Goal: Communication & Community: Answer question/provide support

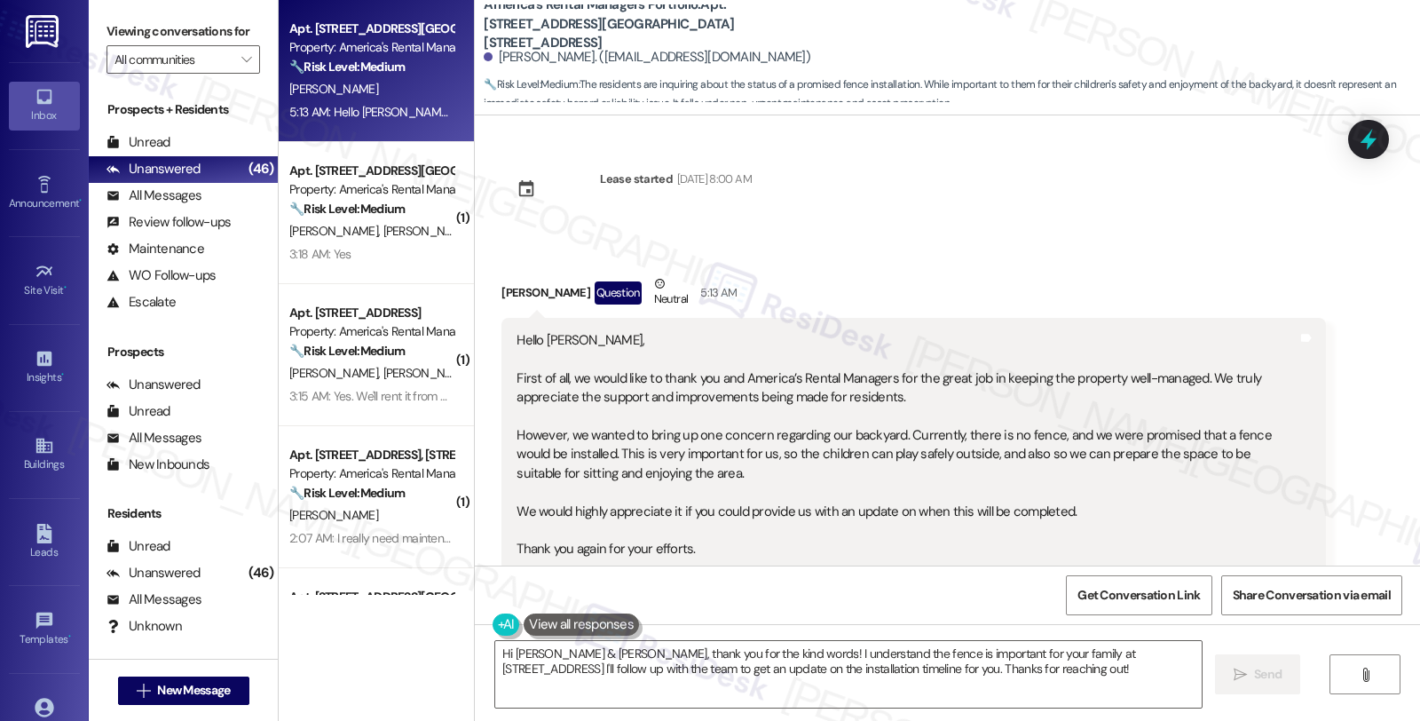
scroll to position [483, 0]
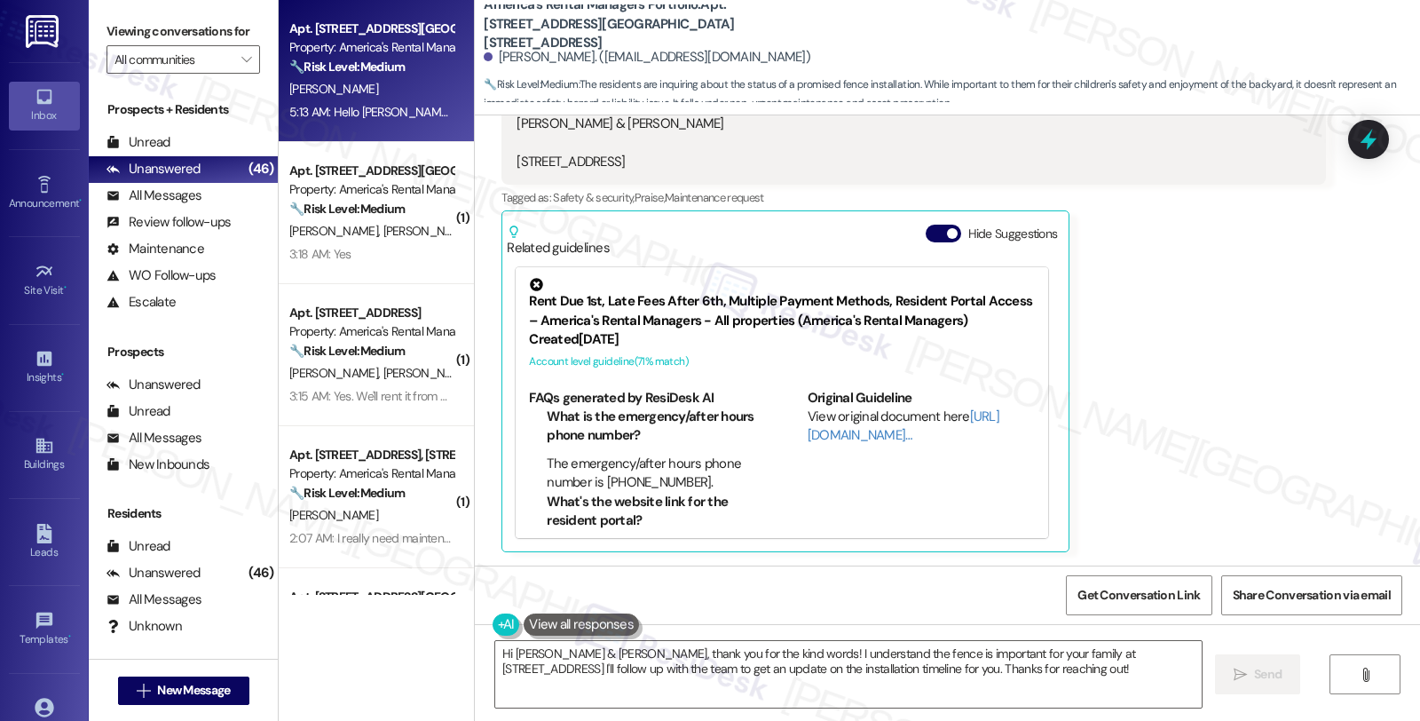
click at [1116, 229] on div "[PERSON_NAME] Question Neutral 5:13 AM Hello [PERSON_NAME], First of all, we wo…" at bounding box center [912, 171] width 823 height 760
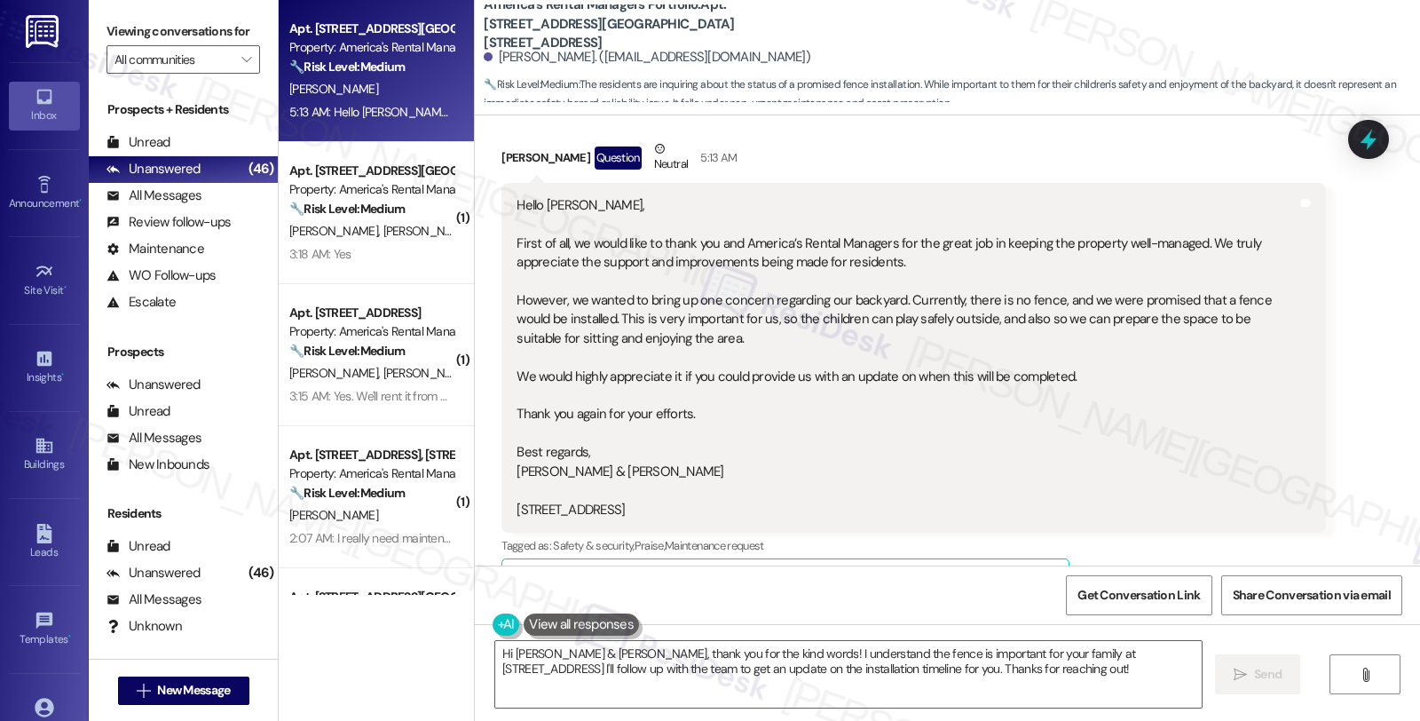
scroll to position [0, 0]
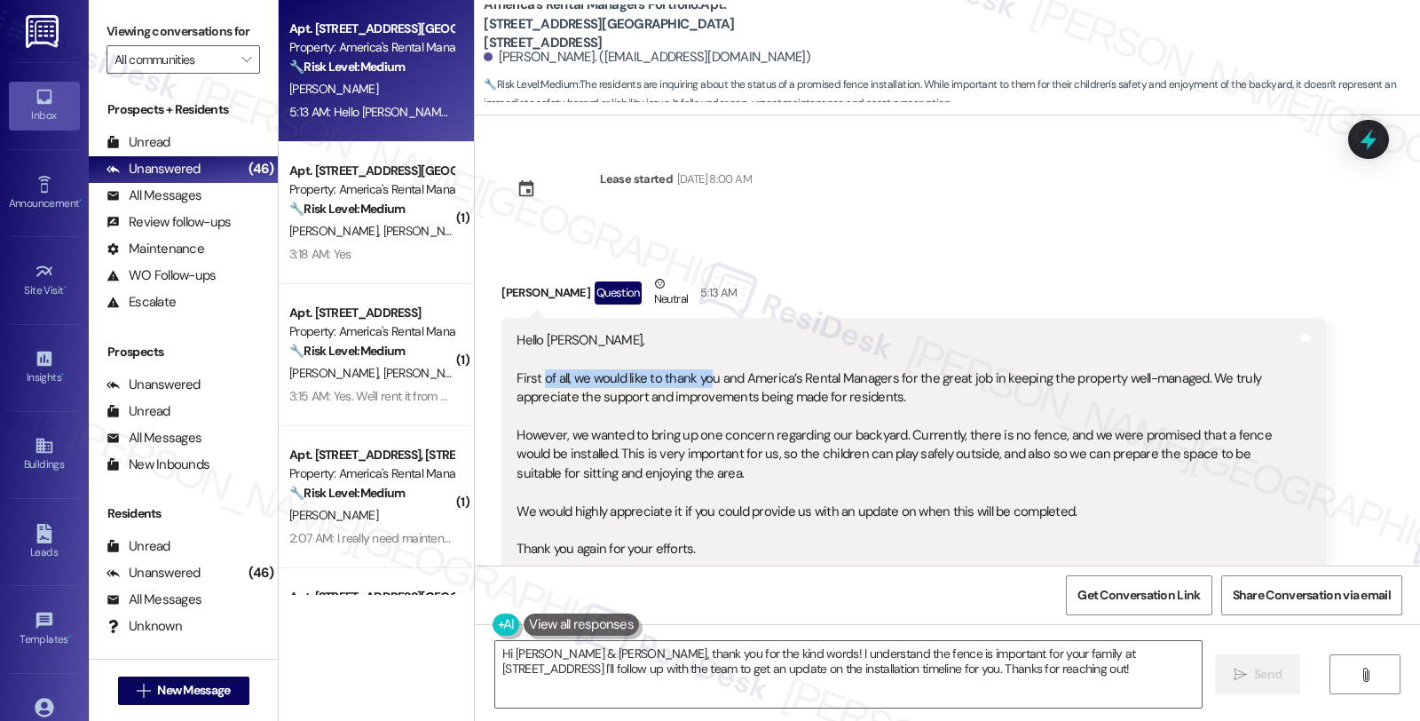
drag, startPoint x: 532, startPoint y: 383, endPoint x: 694, endPoint y: 383, distance: 161.5
click at [694, 383] on div "Hello [PERSON_NAME], First of all, we would like to thank you and America’s Ren…" at bounding box center [906, 492] width 780 height 323
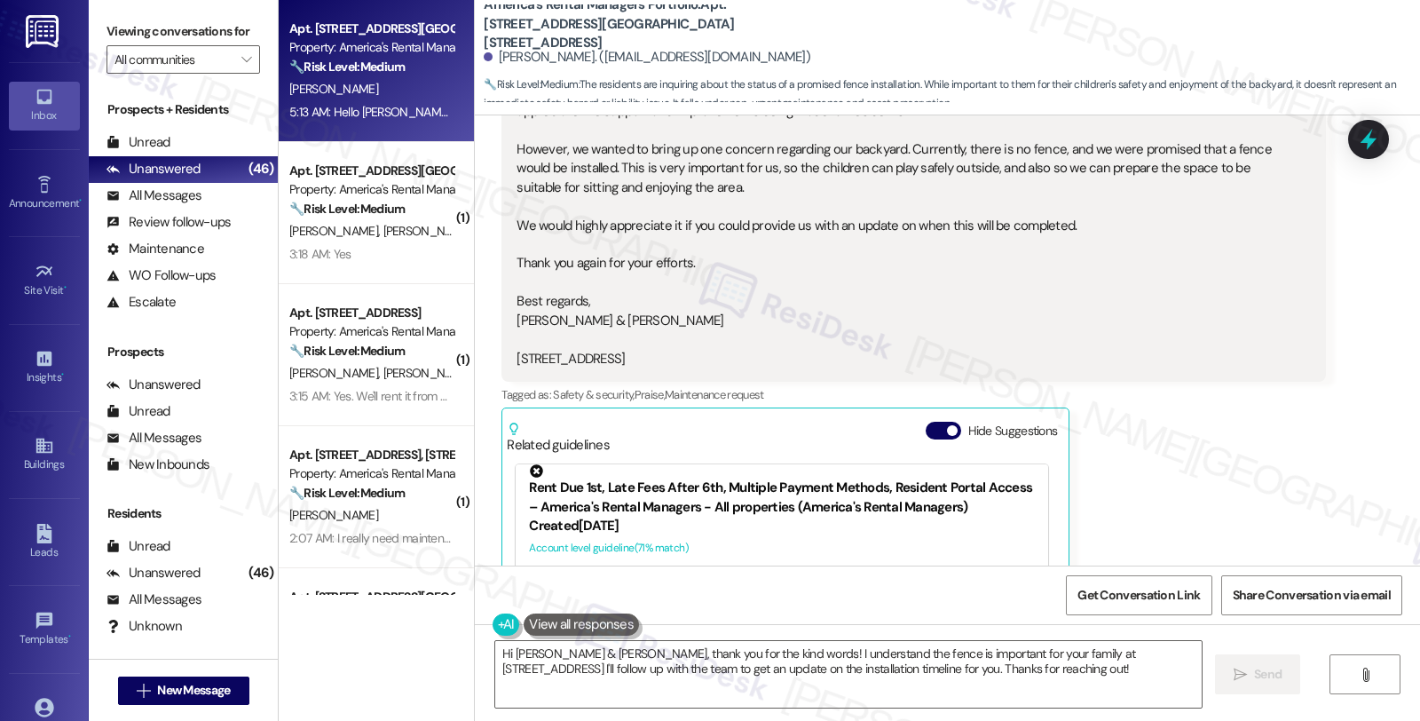
scroll to position [14, 0]
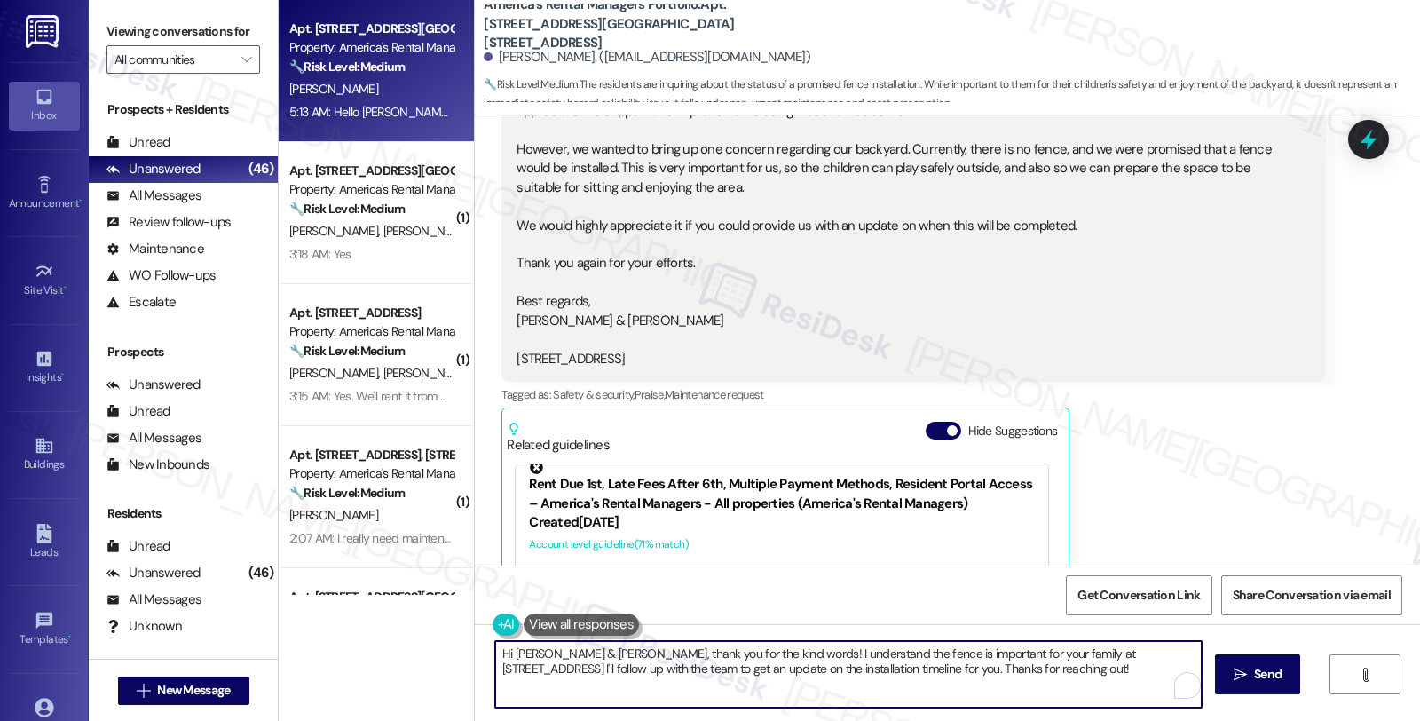
drag, startPoint x: 1036, startPoint y: 654, endPoint x: 1145, endPoint y: 654, distance: 108.3
click at [1145, 654] on textarea "Hi [PERSON_NAME] & [PERSON_NAME], thank you for the kind words! I understand th…" at bounding box center [848, 674] width 706 height 67
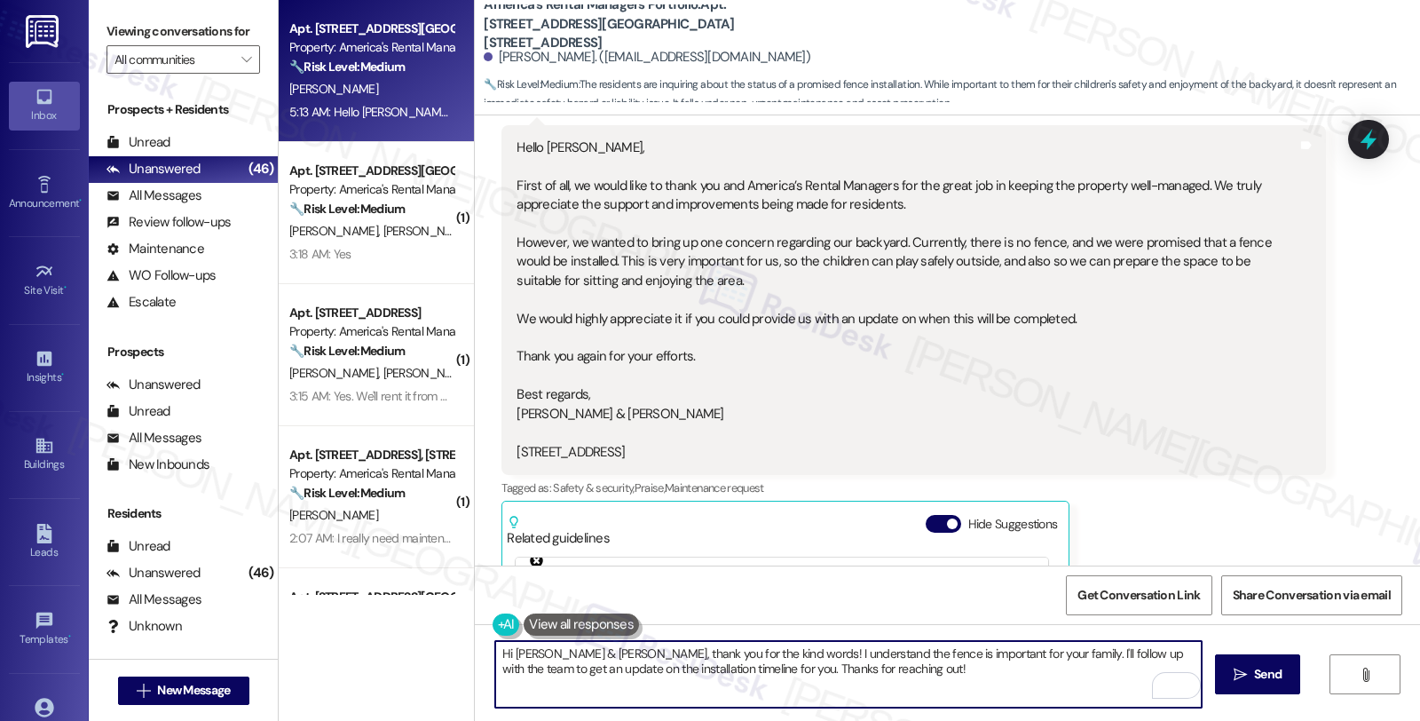
scroll to position [89, 0]
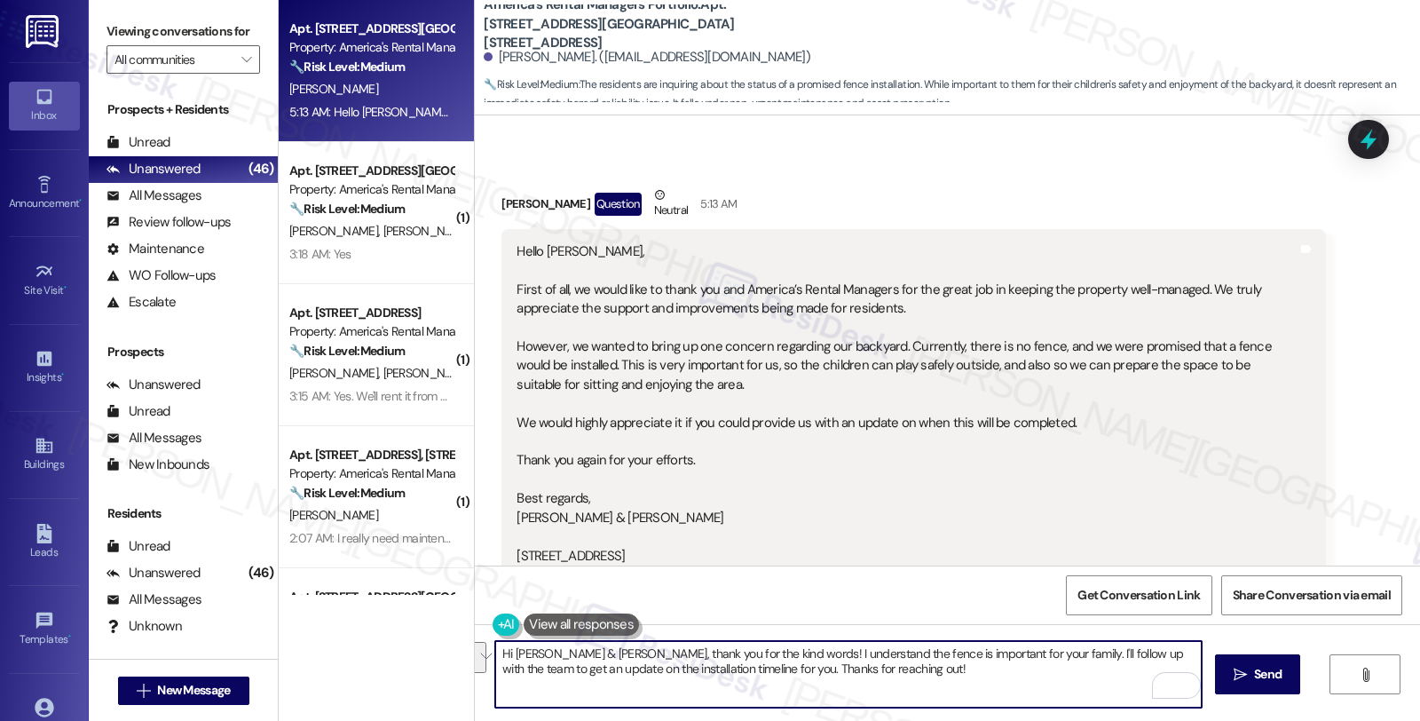
drag, startPoint x: 1041, startPoint y: 653, endPoint x: 1048, endPoint y: 679, distance: 26.7
click at [1048, 679] on textarea "Hi [PERSON_NAME] & [PERSON_NAME], thank you for the kind words! I understand th…" at bounding box center [848, 674] width 706 height 67
click at [764, 669] on textarea "Hi [PERSON_NAME] & [PERSON_NAME], thank you for the kind words! I understand th…" at bounding box center [848, 674] width 706 height 67
click at [867, 671] on textarea "Hi [PERSON_NAME] & [PERSON_NAME], thank you for the kind words! I understand th…" at bounding box center [848, 674] width 706 height 67
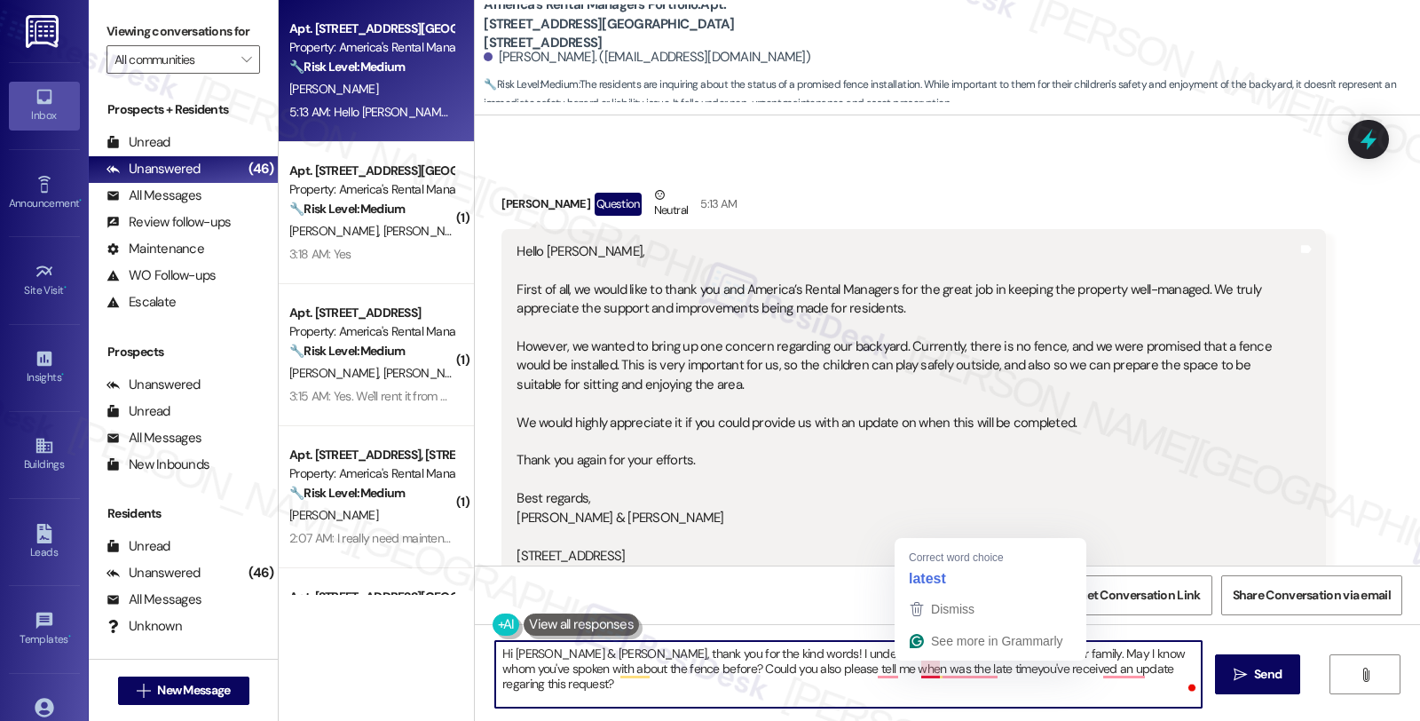
click at [911, 666] on textarea "Hi [PERSON_NAME] & [PERSON_NAME], thank you for the kind words! I understand th…" at bounding box center [848, 674] width 706 height 67
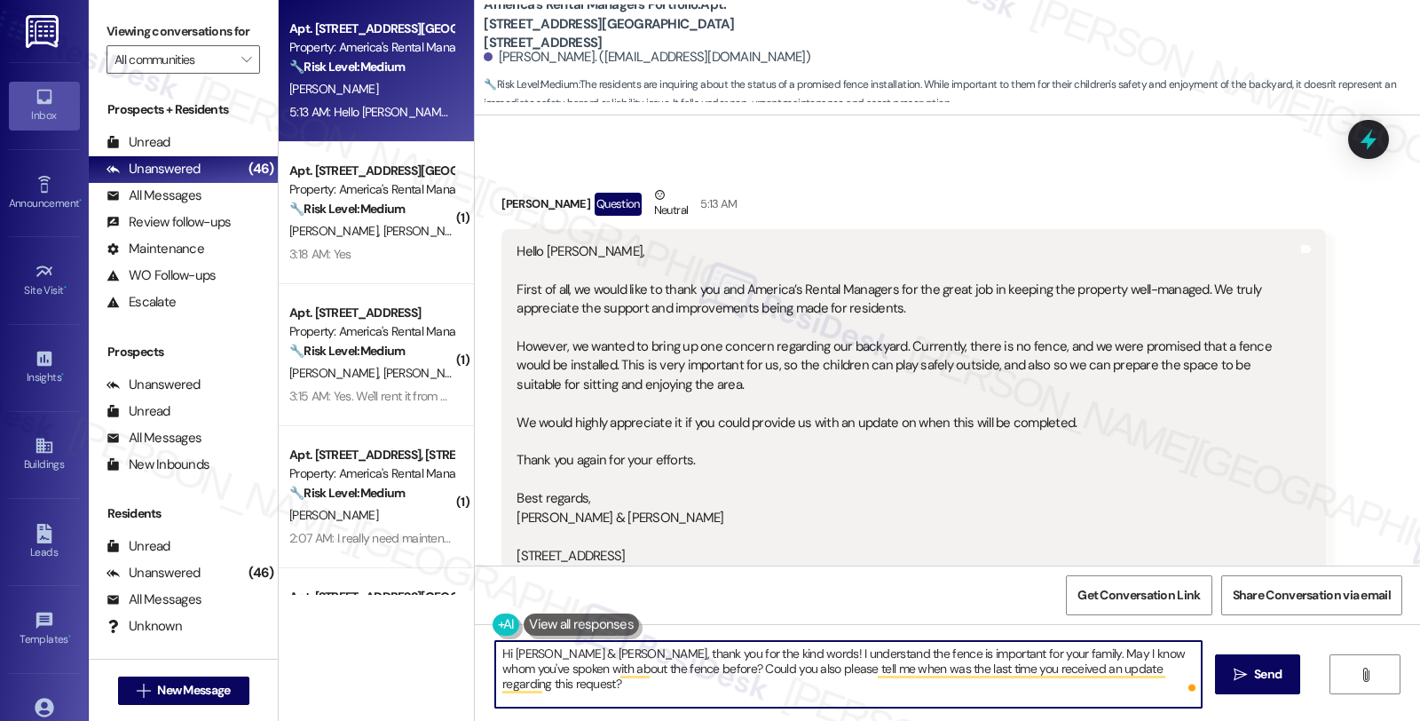
click at [933, 692] on textarea "Hi [PERSON_NAME] & [PERSON_NAME], thank you for the kind words! I understand th…" at bounding box center [848, 674] width 706 height 67
type textarea "Hi [PERSON_NAME] & [PERSON_NAME], thank you for the kind words! I understand th…"
click at [1233, 675] on icon "" at bounding box center [1239, 674] width 13 height 14
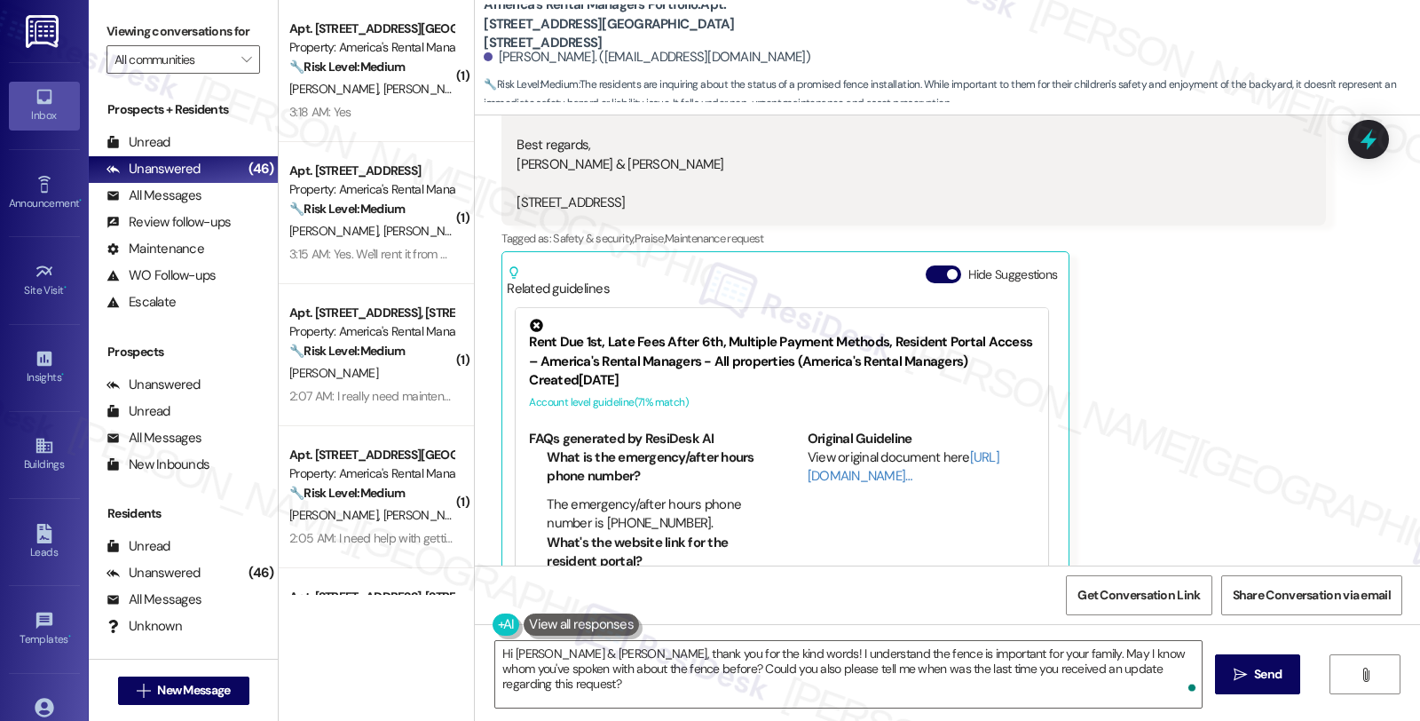
scroll to position [625, 0]
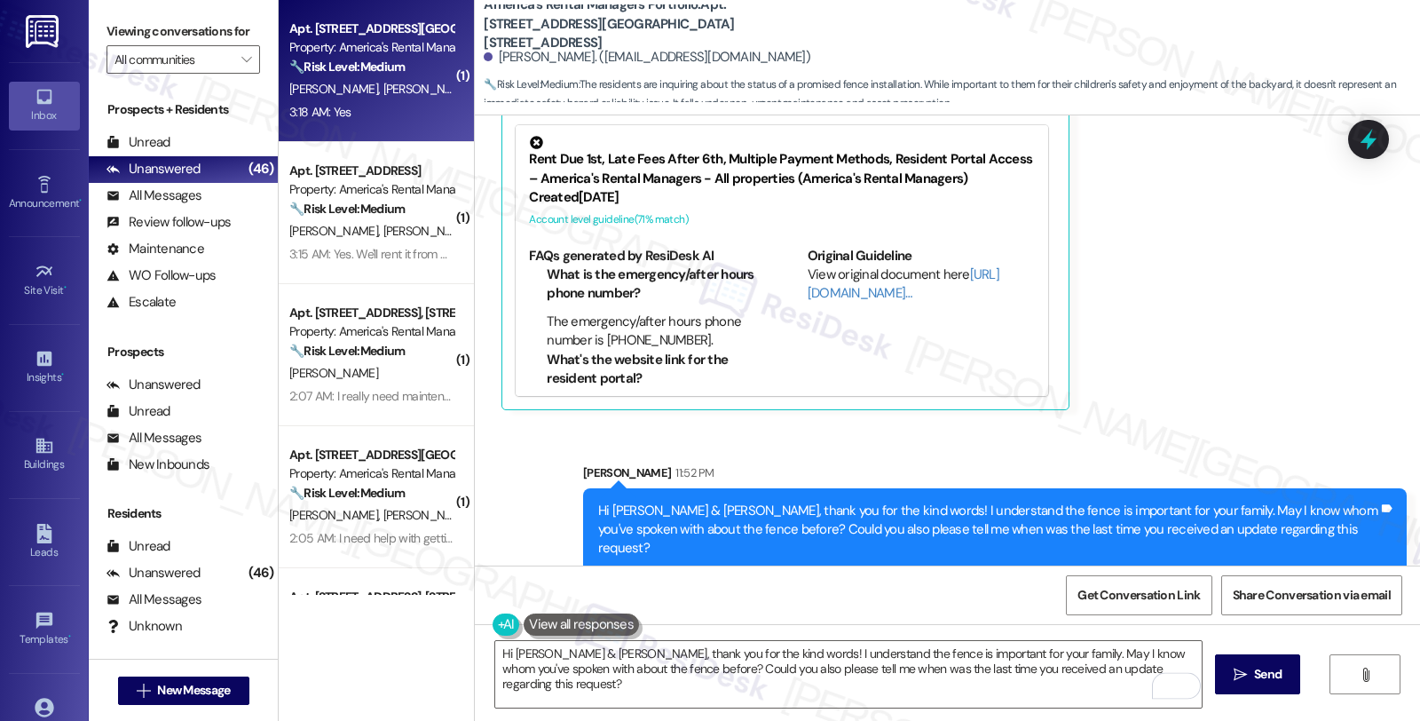
click at [393, 90] on div "[PERSON_NAME] [PERSON_NAME]" at bounding box center [371, 89] width 168 height 22
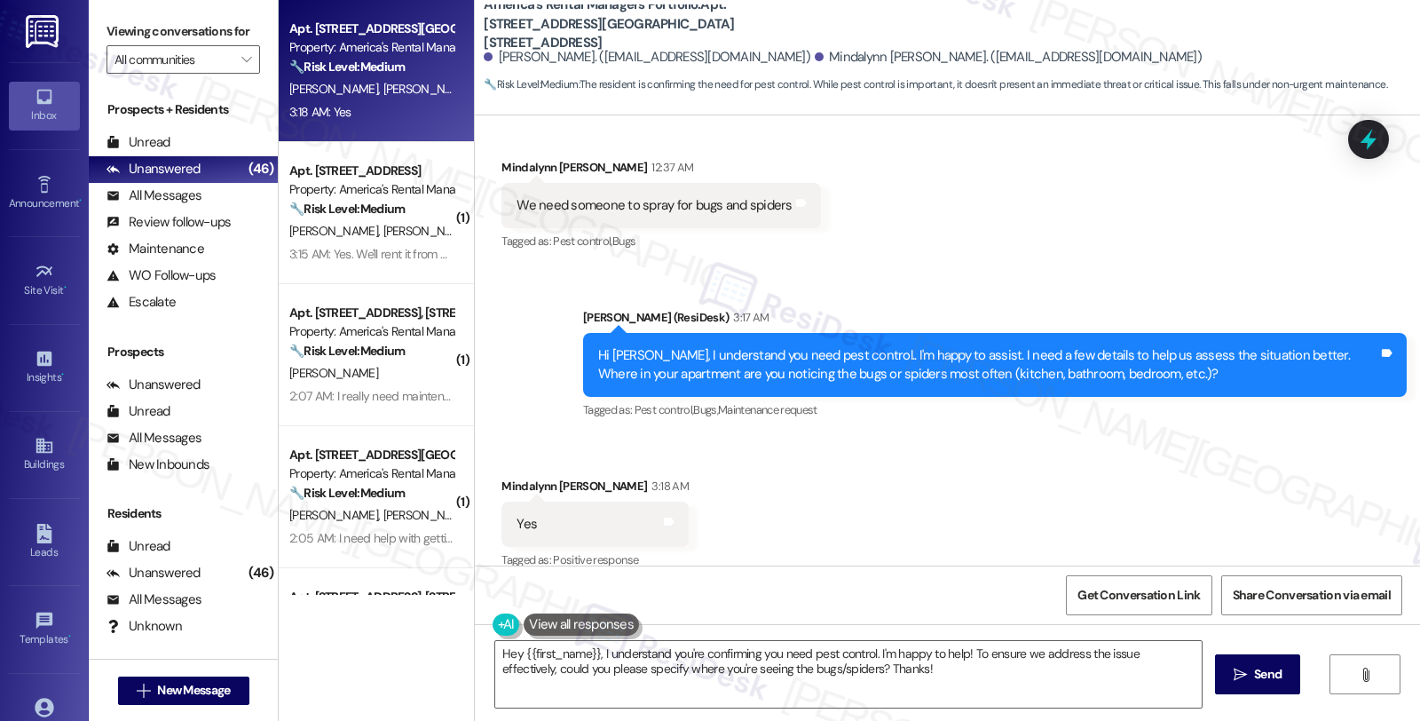
scroll to position [325, 0]
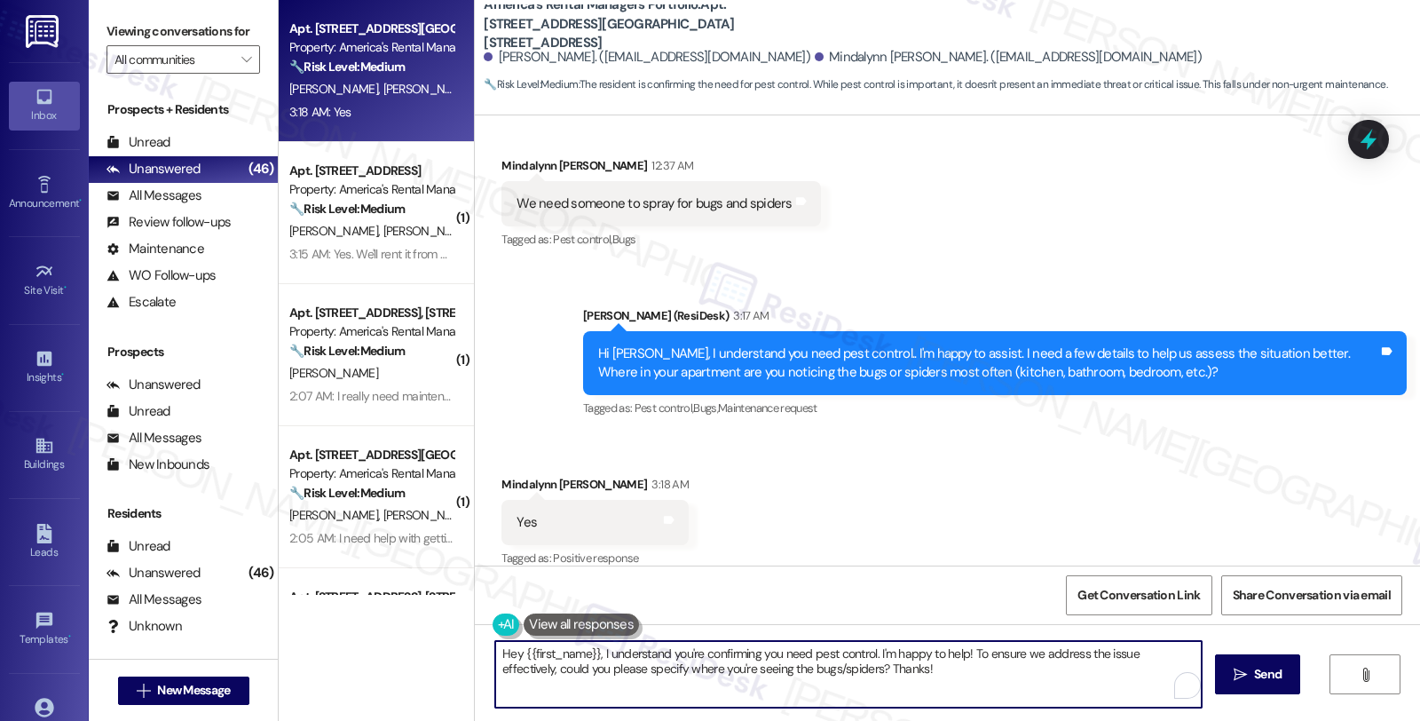
drag, startPoint x: 484, startPoint y: 649, endPoint x: 923, endPoint y: 686, distance: 440.8
click at [923, 686] on textarea "Hey {{first_name}}, I understand you're confirming you need pest control. I'm h…" at bounding box center [848, 674] width 706 height 67
click at [713, 655] on textarea "Have you noticed any holes or cracks" at bounding box center [848, 674] width 706 height 67
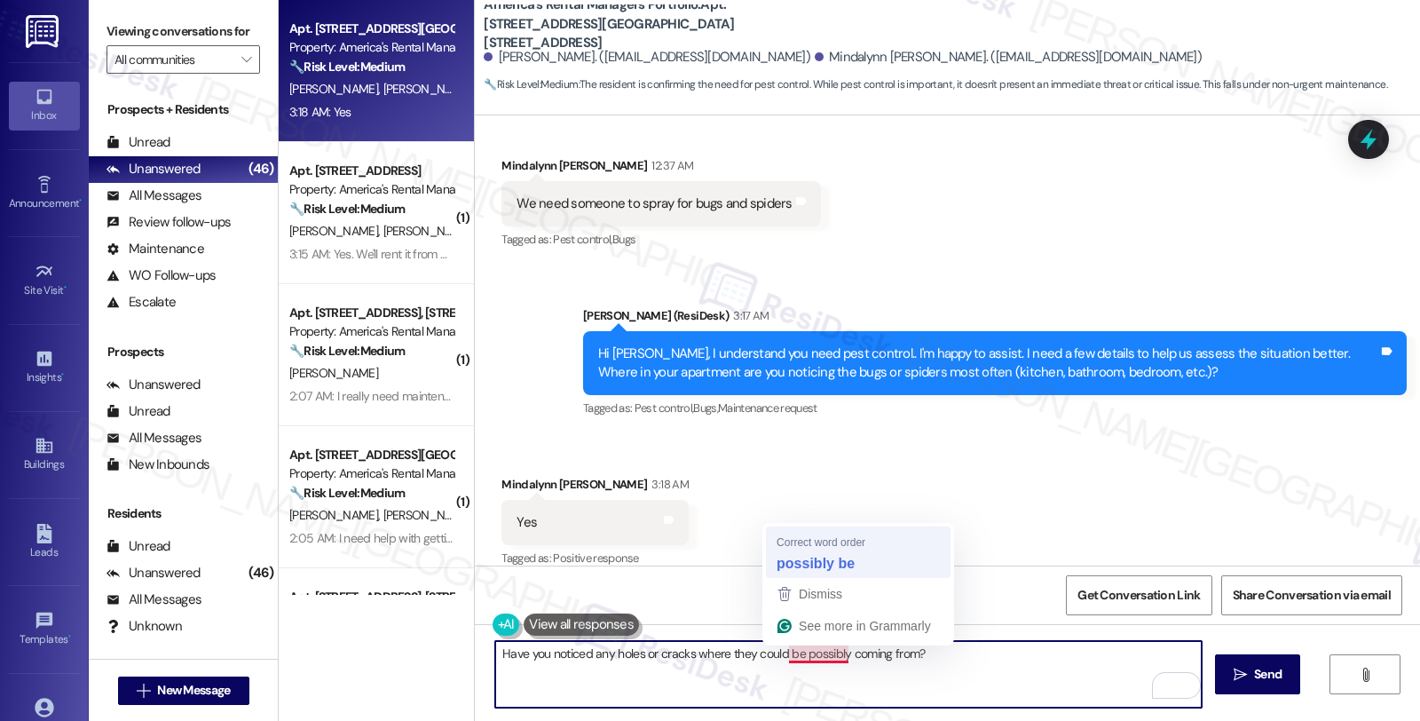
type textarea "Have you noticed any holes or cracks where they could possibly be coming from?"
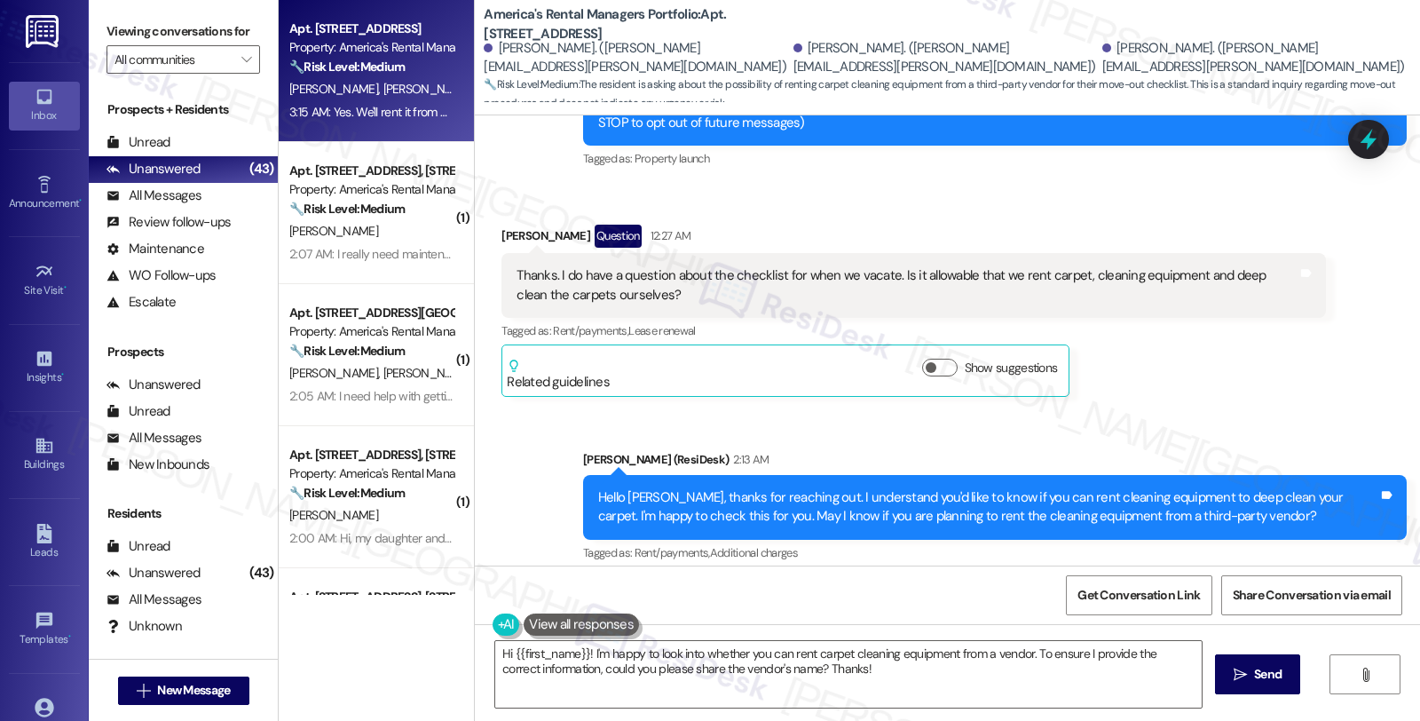
scroll to position [237, 0]
